Goal: Task Accomplishment & Management: Manage account settings

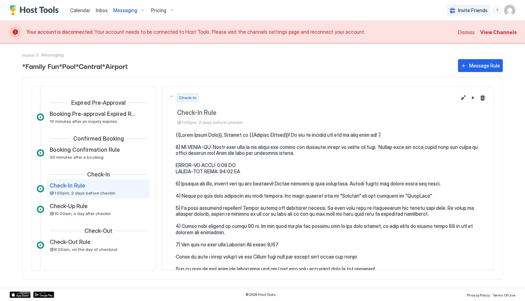
scroll to position [11, 0]
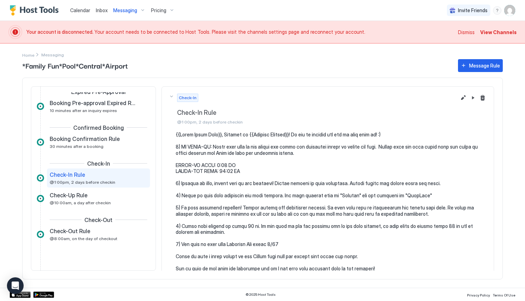
click at [132, 12] on span "Messaging" at bounding box center [125, 10] width 24 height 6
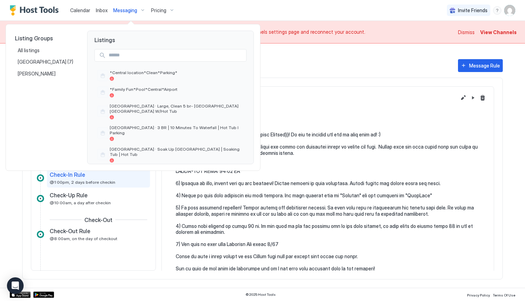
click at [505, 10] on div at bounding box center [262, 150] width 525 height 301
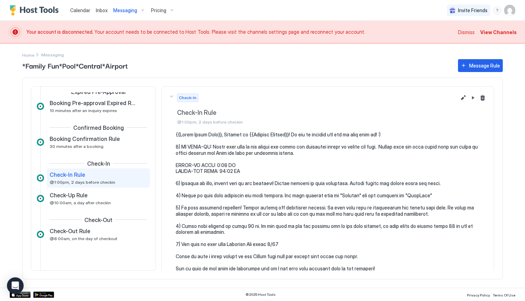
click at [509, 10] on img "User profile" at bounding box center [509, 10] width 11 height 11
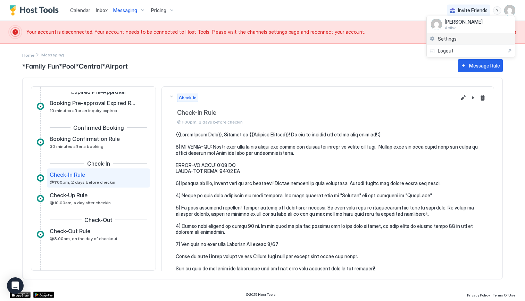
click at [453, 37] on span "Settings" at bounding box center [447, 39] width 19 height 6
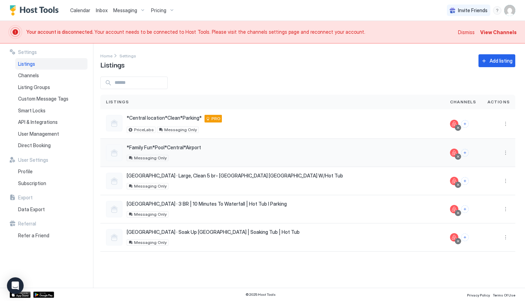
click at [114, 153] on div at bounding box center [114, 152] width 17 height 17
click at [506, 153] on button "More options" at bounding box center [506, 152] width 8 height 8
click at [482, 219] on span "Delete" at bounding box center [481, 217] width 13 height 5
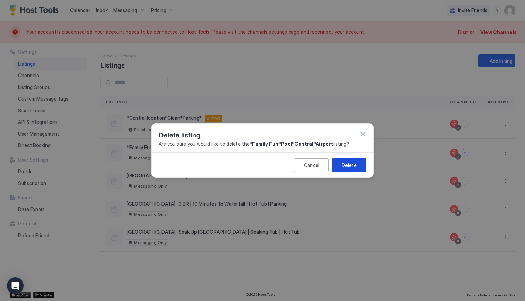
click at [357, 165] on button "Delete" at bounding box center [349, 165] width 35 height 14
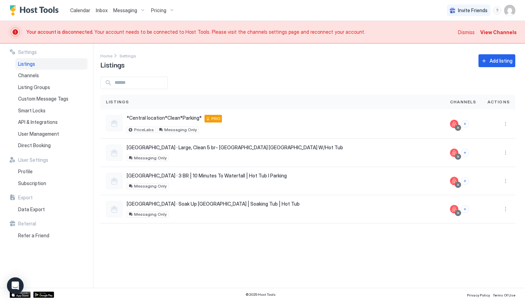
click at [471, 30] on span "Dismiss" at bounding box center [466, 31] width 17 height 7
